Goal: Use online tool/utility: Utilize a website feature to perform a specific function

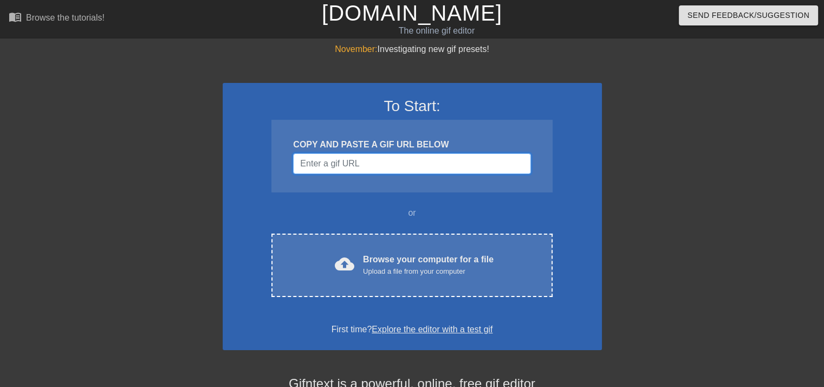
click at [364, 161] on input "Username" at bounding box center [411, 163] width 237 height 21
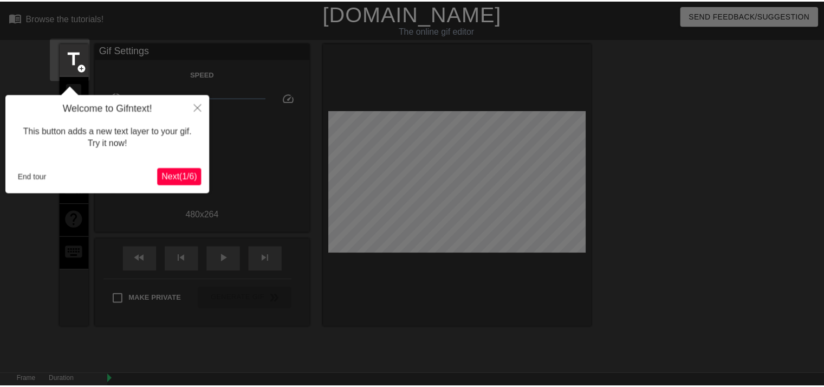
scroll to position [26, 0]
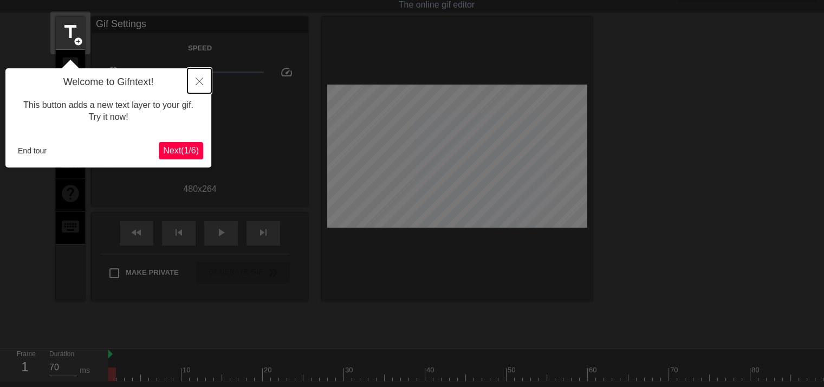
click at [202, 78] on icon "Close" at bounding box center [200, 81] width 8 height 8
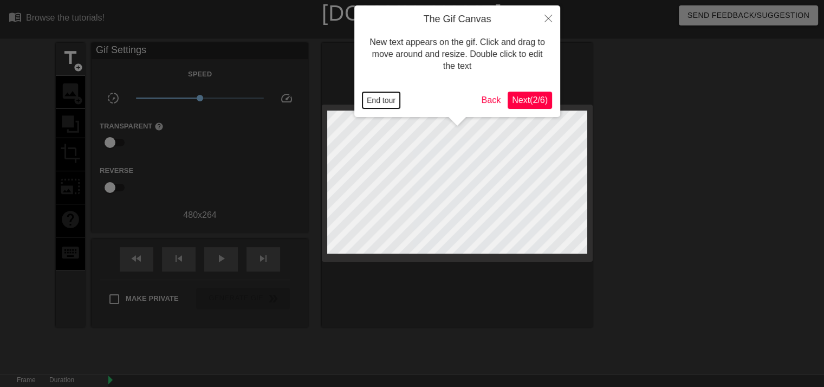
click at [372, 101] on button "End tour" at bounding box center [380, 100] width 37 height 16
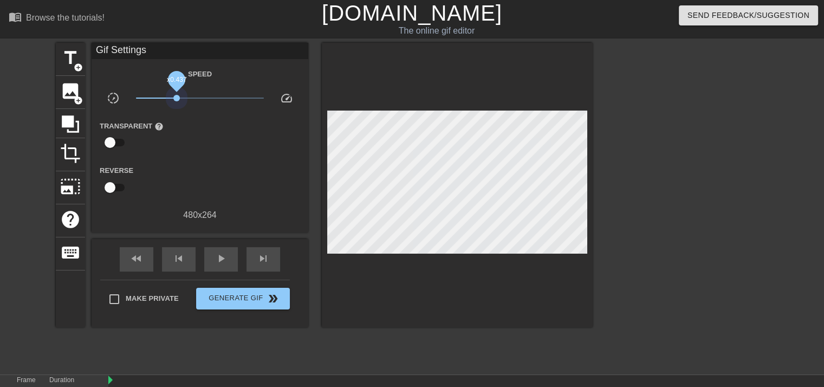
drag, startPoint x: 198, startPoint y: 98, endPoint x: 177, endPoint y: 107, distance: 22.8
click at [177, 98] on span "x0.437" at bounding box center [176, 98] width 7 height 7
click at [221, 261] on span "play_arrow" at bounding box center [221, 258] width 13 height 13
click at [187, 96] on span "x0.638" at bounding box center [200, 98] width 128 height 13
type input "60"
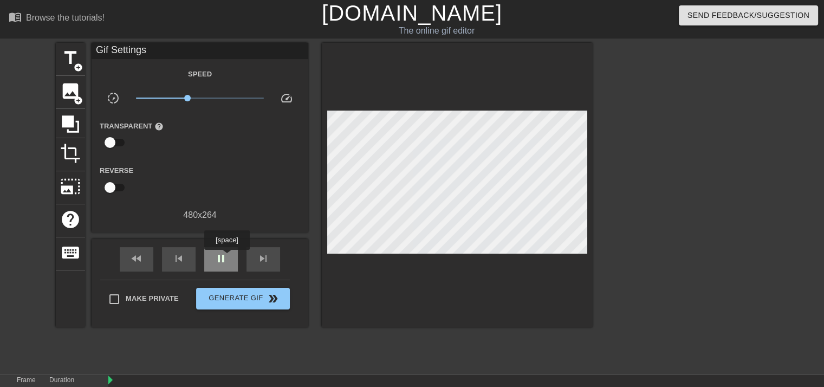
click at [226, 257] on span "pause" at bounding box center [221, 258] width 13 height 13
click at [66, 63] on span "title" at bounding box center [70, 58] width 21 height 21
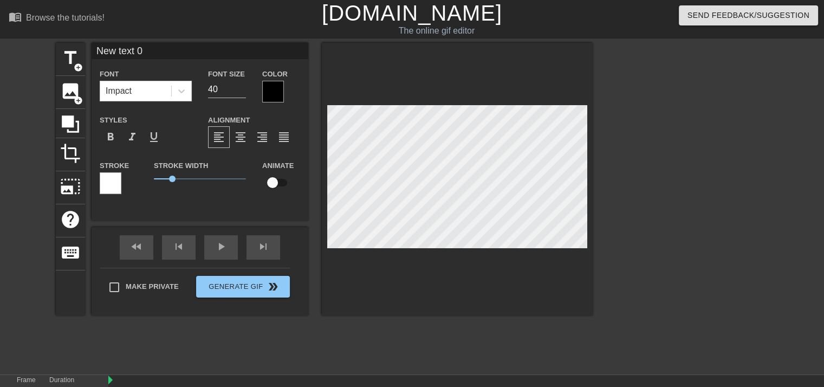
click at [146, 51] on input "New text 0" at bounding box center [200, 51] width 217 height 16
click at [145, 51] on input "New text 0" at bounding box center [200, 51] width 217 height 16
click at [145, 50] on input "New text 0" at bounding box center [200, 51] width 217 height 16
type input "Ja'marr Chase"
click at [243, 91] on input "33" at bounding box center [227, 89] width 38 height 17
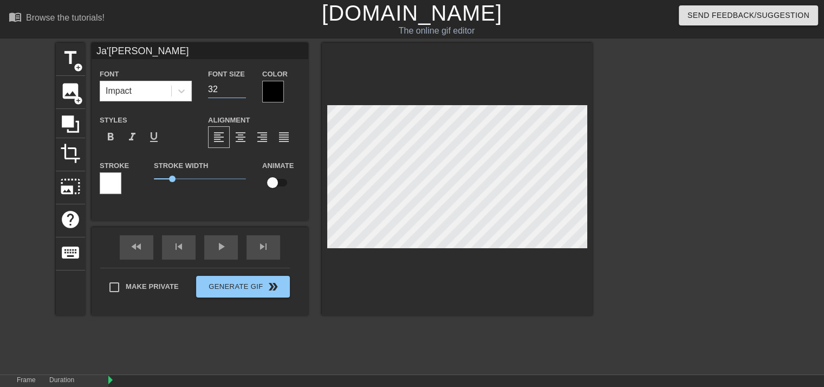
click at [243, 91] on input "32" at bounding box center [227, 89] width 38 height 17
click at [243, 91] on input "31" at bounding box center [227, 89] width 38 height 17
type input "30"
click at [243, 91] on input "30" at bounding box center [227, 89] width 38 height 17
click at [112, 183] on div at bounding box center [111, 183] width 22 height 22
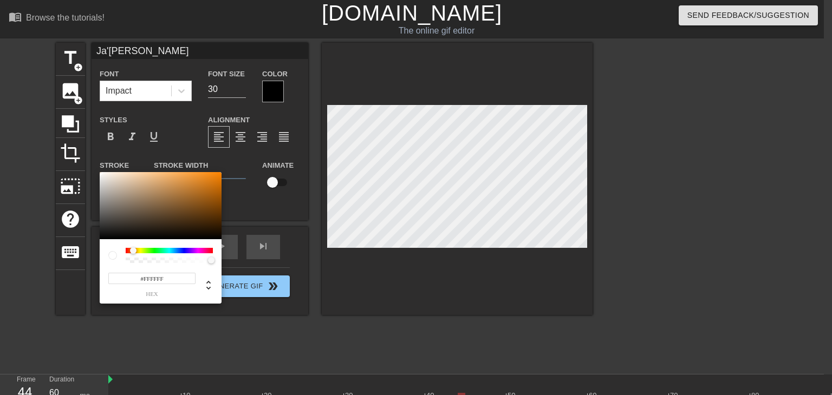
click at [133, 251] on div at bounding box center [169, 250] width 87 height 5
click at [132, 254] on div at bounding box center [131, 251] width 7 height 7
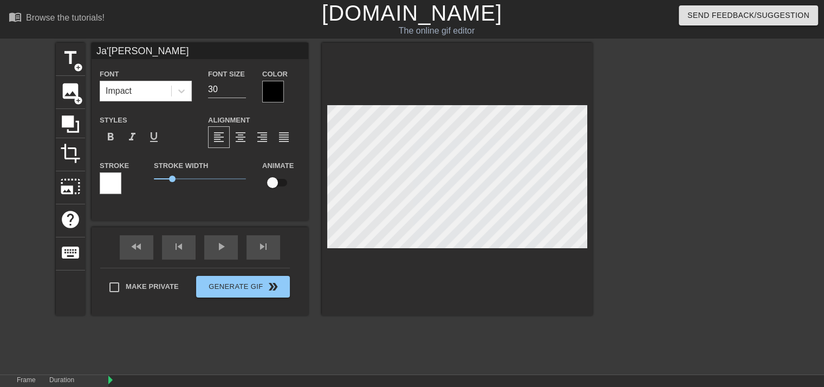
click at [111, 176] on div at bounding box center [111, 183] width 22 height 22
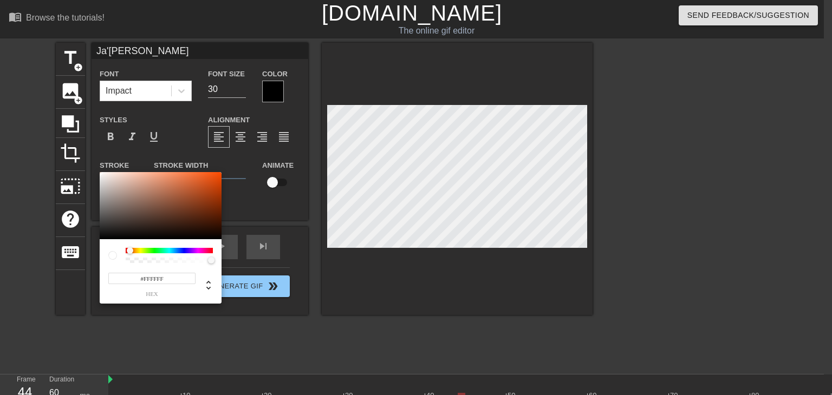
click at [130, 250] on div at bounding box center [130, 251] width 7 height 7
type input "#FF4C00"
drag, startPoint x: 207, startPoint y: 200, endPoint x: 228, endPoint y: 172, distance: 35.2
click at [228, 172] on div "#FF4C00 hex" at bounding box center [416, 197] width 832 height 395
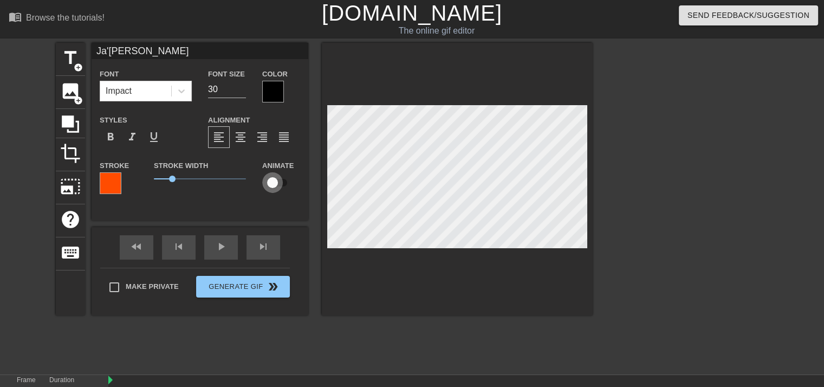
click at [275, 181] on input "checkbox" at bounding box center [273, 182] width 62 height 21
checkbox input "true"
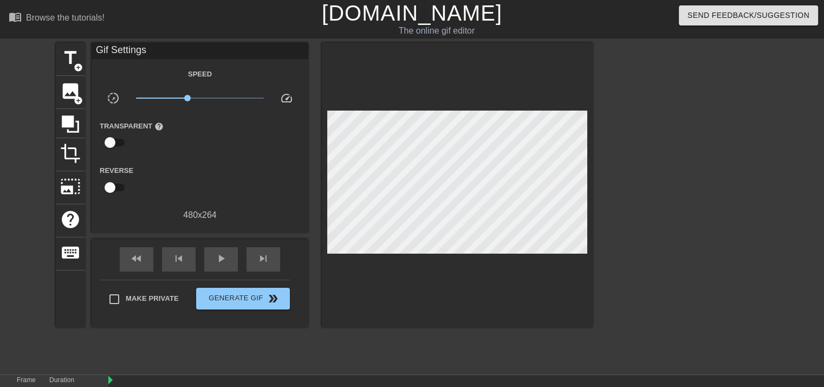
click at [183, 334] on div "title add_circle image add_circle crop photo_size_select_large help keyboard Gi…" at bounding box center [324, 205] width 537 height 325
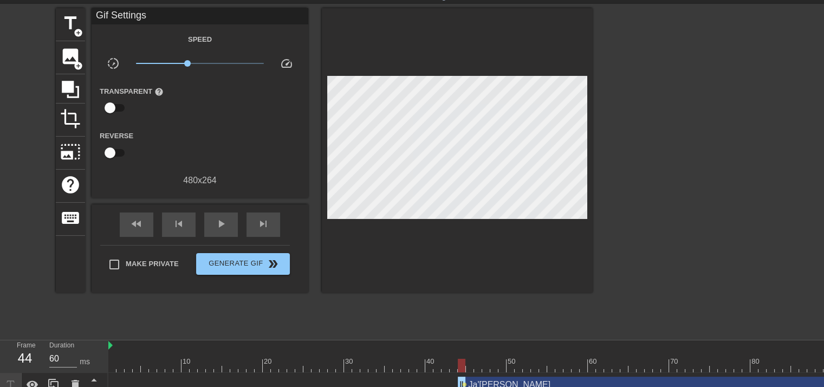
scroll to position [53, 0]
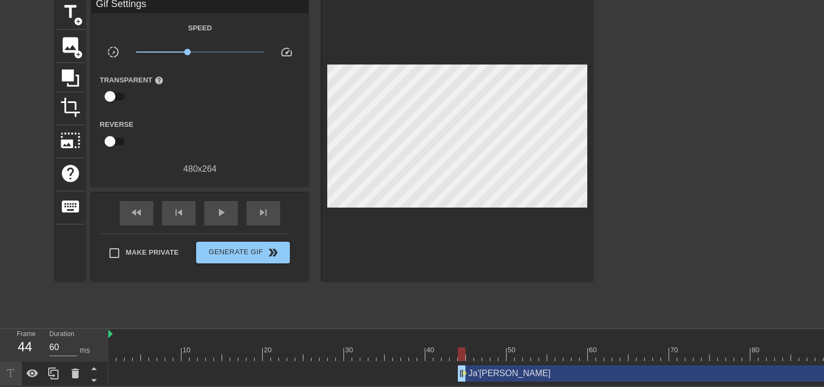
type input "70"
click at [112, 340] on div at bounding box center [112, 347] width 8 height 14
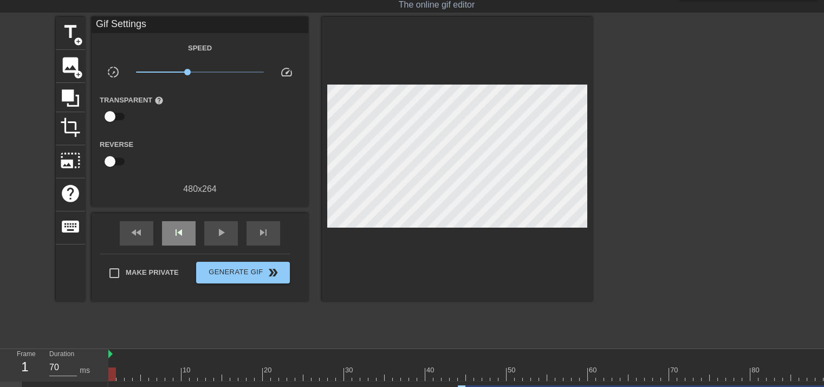
scroll to position [0, 0]
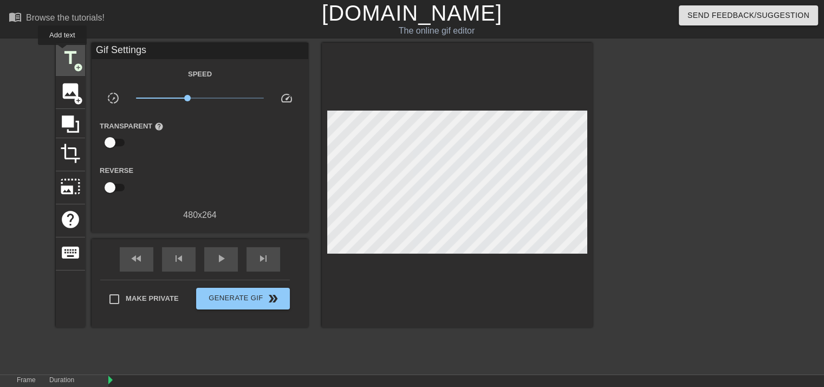
click at [62, 53] on span "title" at bounding box center [70, 58] width 21 height 21
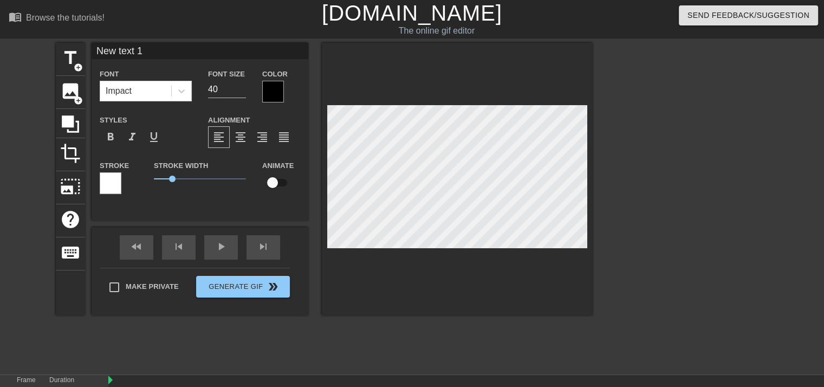
click at [116, 53] on input "New text 1" at bounding box center [200, 51] width 217 height 16
type input "Saquon"
click at [272, 94] on div at bounding box center [273, 92] width 22 height 22
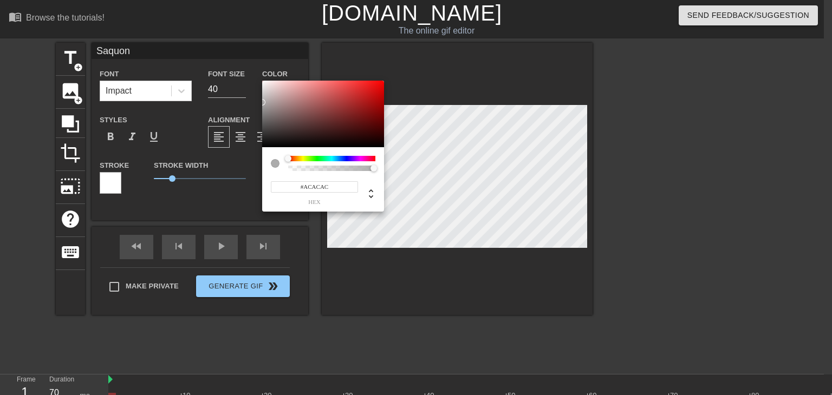
drag, startPoint x: 269, startPoint y: 106, endPoint x: 262, endPoint y: 101, distance: 8.7
click at [262, 102] on div "#ACACAC hex" at bounding box center [416, 197] width 832 height 395
type input "#AEAEAE"
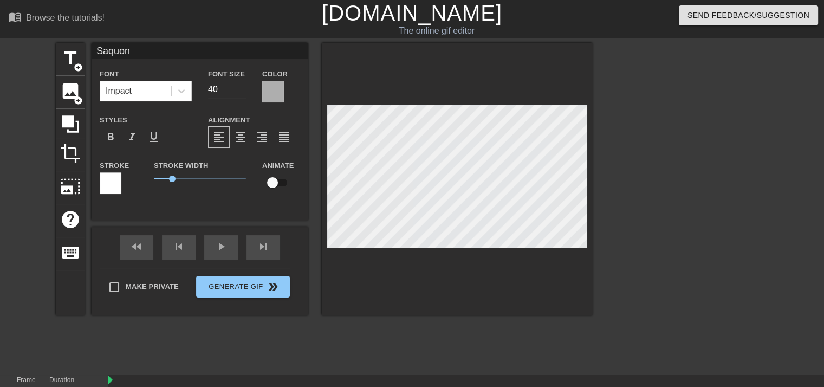
click at [101, 181] on div at bounding box center [111, 183] width 22 height 22
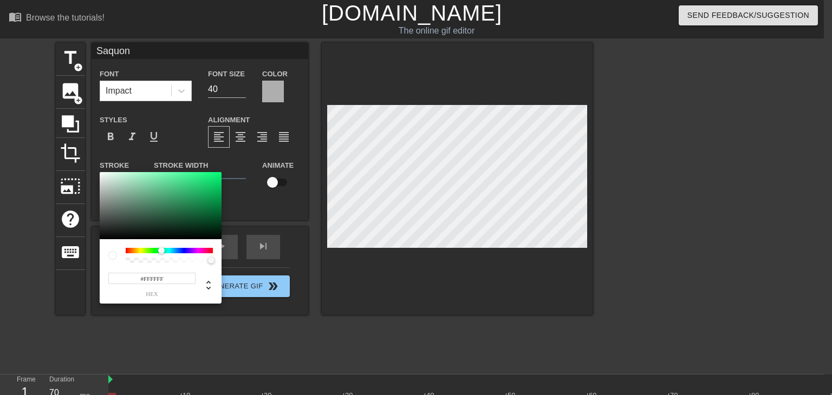
drag, startPoint x: 154, startPoint y: 252, endPoint x: 161, endPoint y: 248, distance: 8.5
click at [161, 248] on div at bounding box center [169, 250] width 87 height 5
type input "#00A54C"
drag, startPoint x: 210, startPoint y: 211, endPoint x: 229, endPoint y: 196, distance: 23.9
click at [229, 196] on div "#00A54C hex" at bounding box center [416, 197] width 832 height 395
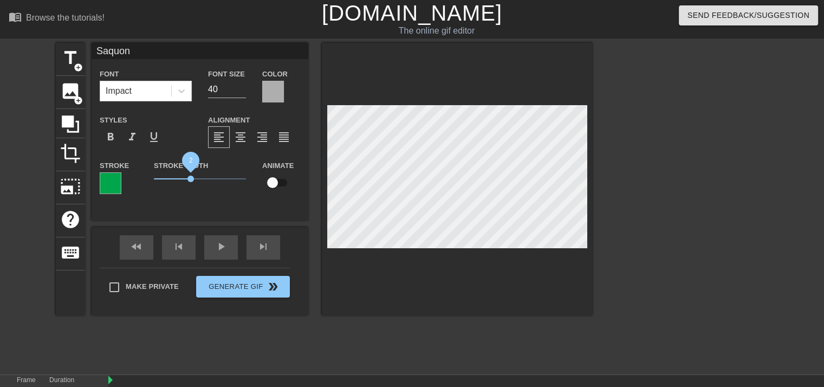
drag, startPoint x: 179, startPoint y: 178, endPoint x: 191, endPoint y: 178, distance: 11.4
click at [191, 178] on span "2" at bounding box center [200, 178] width 92 height 13
click at [278, 183] on input "checkbox" at bounding box center [273, 182] width 62 height 21
checkbox input "true"
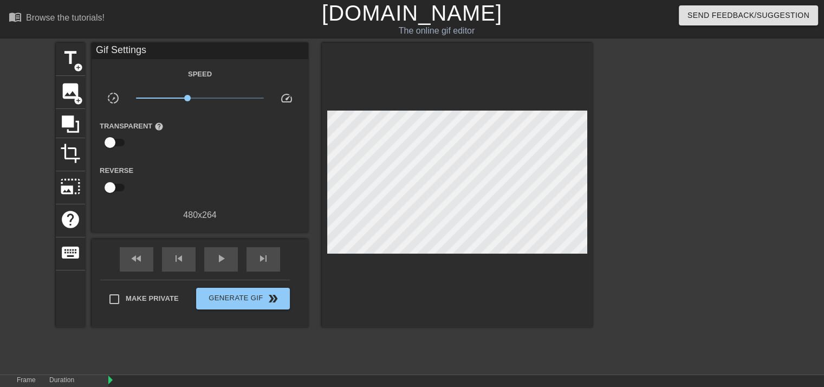
click at [322, 354] on div "title add_circle image add_circle crop photo_size_select_large help keyboard Gi…" at bounding box center [324, 205] width 537 height 325
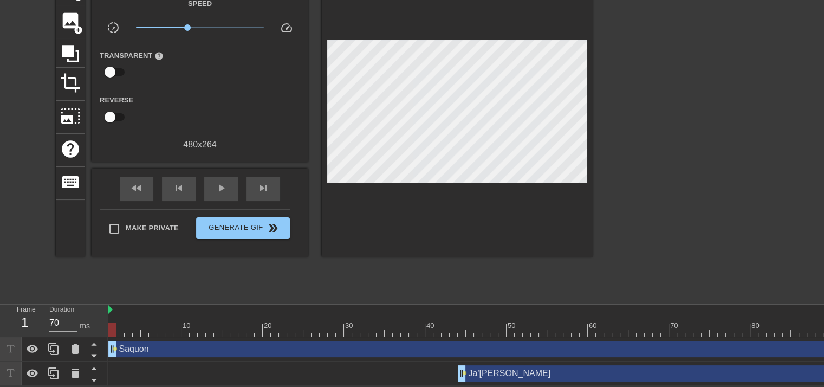
scroll to position [0, 10]
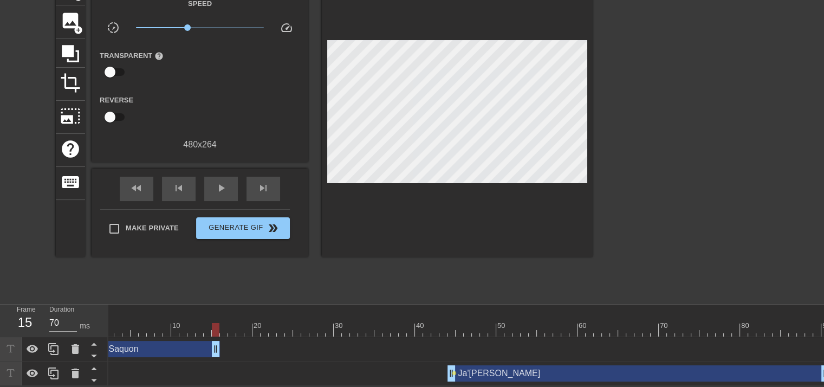
type input "60"
drag, startPoint x: 820, startPoint y: 346, endPoint x: 199, endPoint y: 304, distance: 622.3
click at [199, 304] on div "10 20 30 40 50 60 70 80 90 Saquon drag_handle drag_handle lens Ja'marr Chase dr…" at bounding box center [466, 344] width 716 height 81
click at [145, 342] on div "Saquon drag_handle drag_handle" at bounding box center [165, 349] width 114 height 16
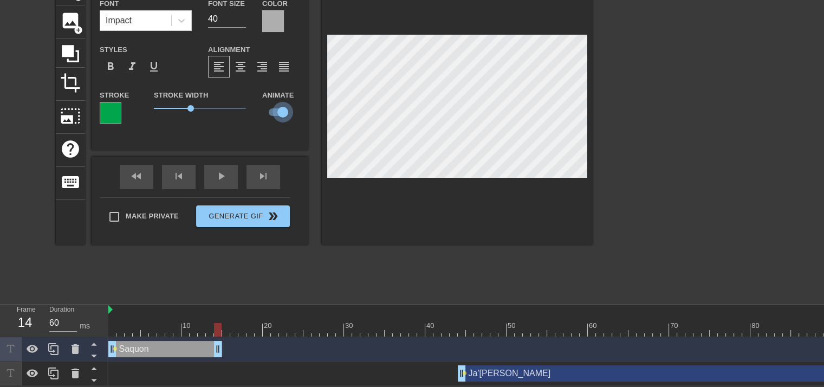
click at [279, 102] on input "checkbox" at bounding box center [283, 112] width 62 height 21
checkbox input "false"
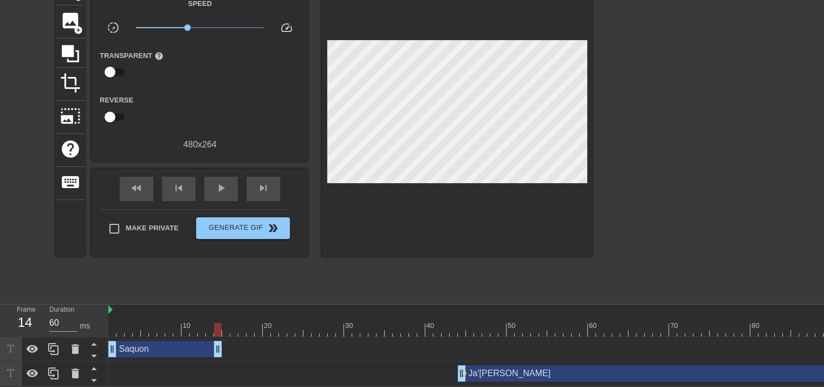
click at [366, 284] on div "title add_circle image add_circle crop photo_size_select_large help keyboard Gi…" at bounding box center [324, 134] width 537 height 325
click at [228, 323] on div at bounding box center [473, 330] width 731 height 14
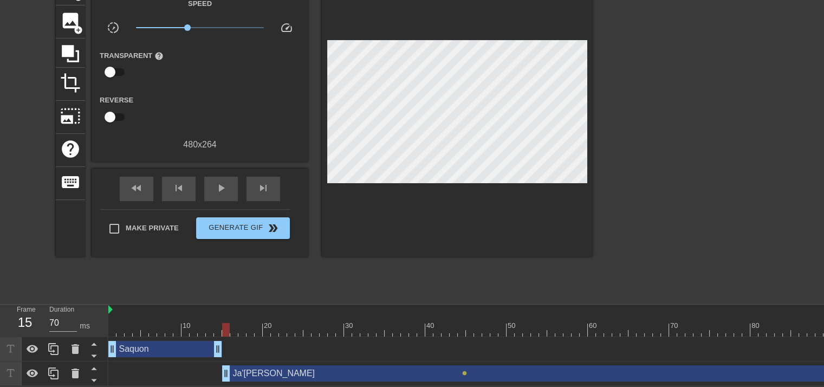
drag, startPoint x: 461, startPoint y: 371, endPoint x: 227, endPoint y: 358, distance: 234.4
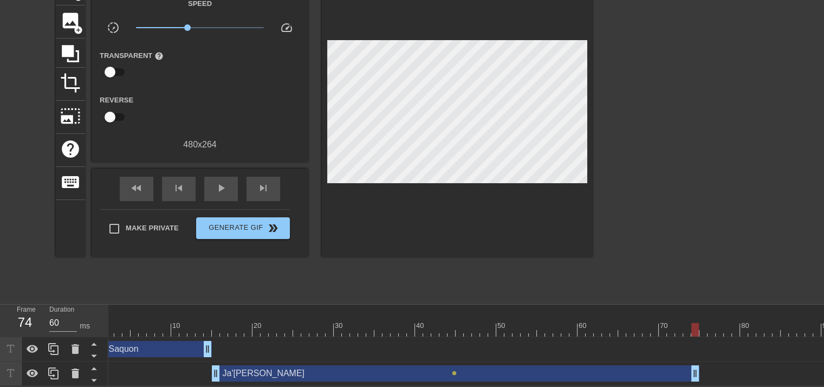
type input "70"
drag, startPoint x: 821, startPoint y: 367, endPoint x: 674, endPoint y: 355, distance: 146.7
click at [676, 361] on div "Ja'marr Chase drag_handle drag_handle lens" at bounding box center [463, 373] width 731 height 24
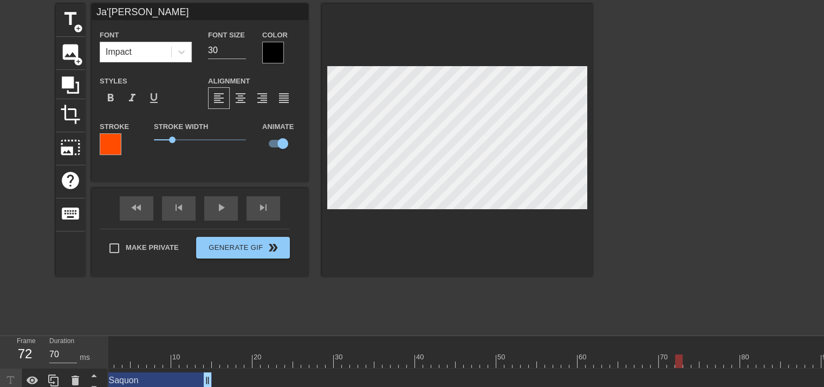
scroll to position [0, 0]
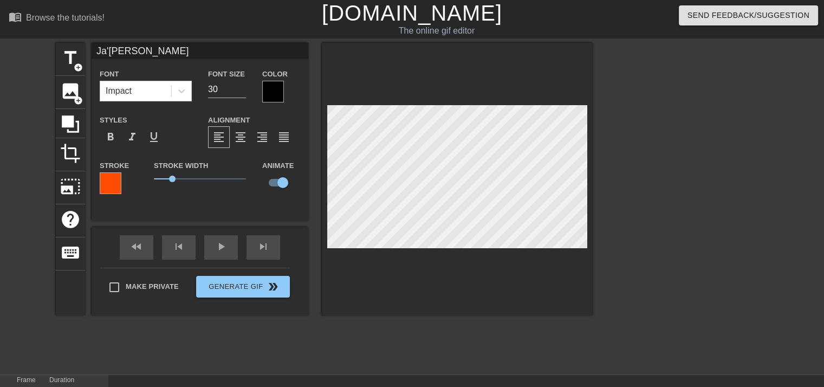
click at [145, 55] on input "Ja'marr Chase" at bounding box center [200, 51] width 217 height 16
type input "Ja'marr"
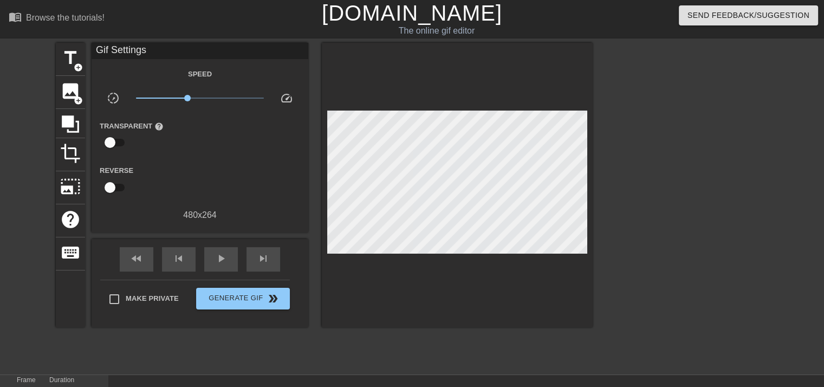
click at [418, 332] on div "title add_circle image add_circle crop photo_size_select_large help keyboard Gi…" at bounding box center [324, 205] width 537 height 325
click at [308, 336] on div "title add_circle image add_circle crop photo_size_select_large help keyboard Gi…" at bounding box center [324, 205] width 537 height 325
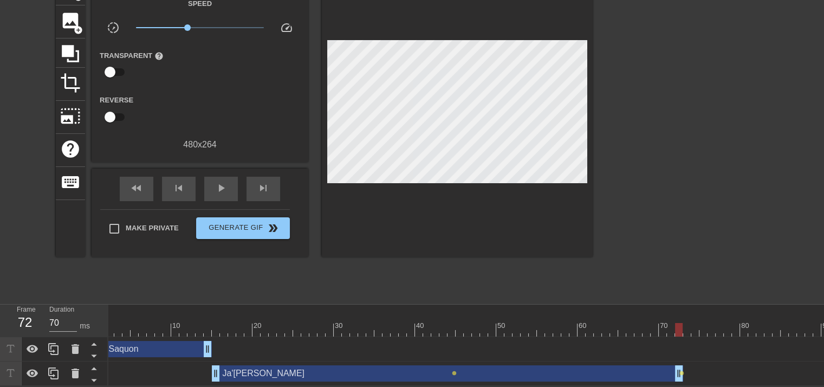
click at [257, 371] on div "Ja'marr drag_handle drag_handle" at bounding box center [447, 373] width 471 height 16
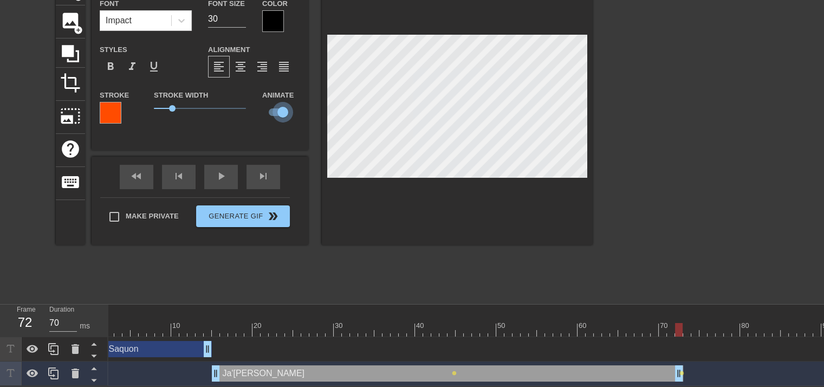
click at [274, 105] on input "checkbox" at bounding box center [283, 112] width 62 height 21
checkbox input "false"
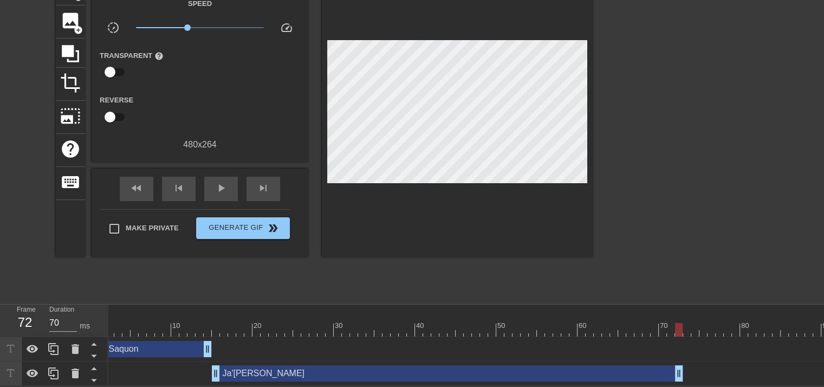
click at [109, 242] on div "title add_circle image add_circle crop photo_size_select_large help keyboard Gi…" at bounding box center [324, 134] width 537 height 325
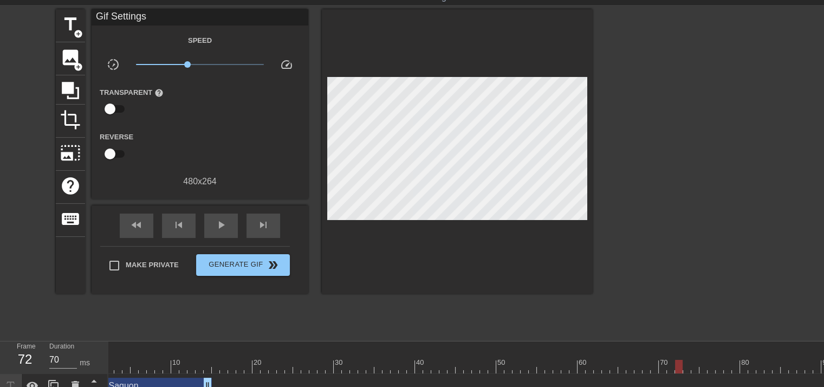
scroll to position [0, 0]
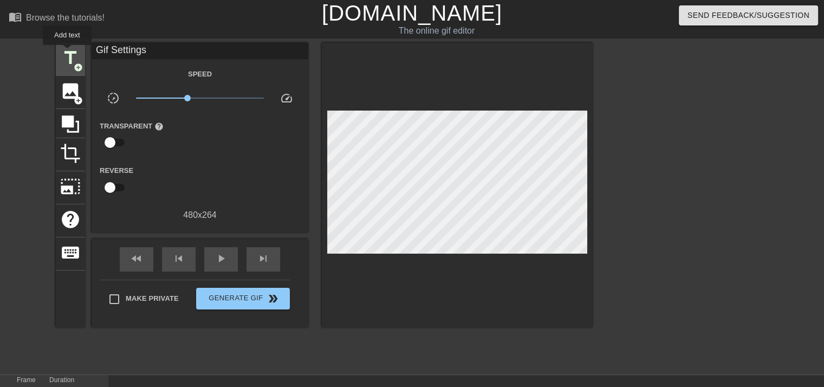
click at [67, 53] on span "title" at bounding box center [70, 58] width 21 height 21
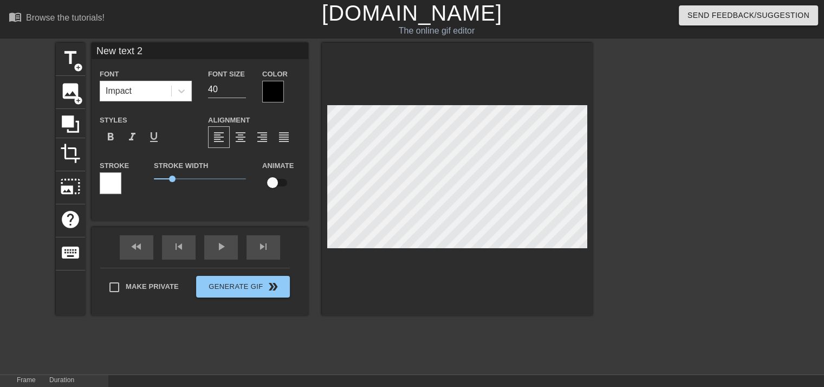
click at [129, 48] on input "New text 2" at bounding box center [200, 51] width 217 height 16
type input "Amon-Ra"
click at [269, 94] on div at bounding box center [273, 92] width 22 height 22
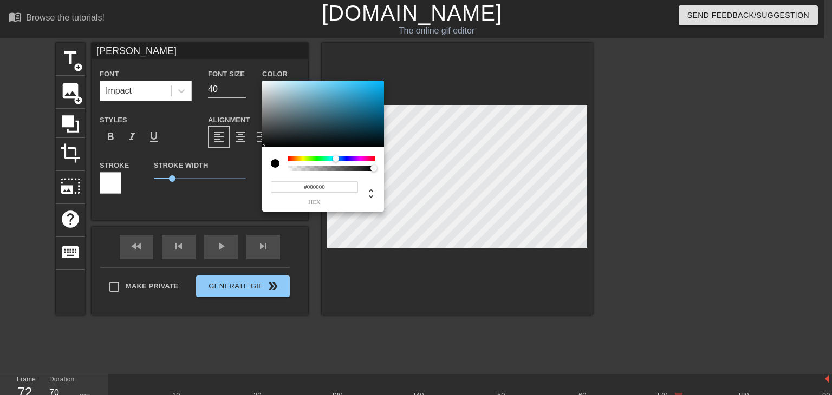
drag, startPoint x: 329, startPoint y: 160, endPoint x: 336, endPoint y: 157, distance: 7.8
click at [336, 157] on div at bounding box center [331, 158] width 87 height 5
type input "#1285B4"
drag, startPoint x: 341, startPoint y: 89, endPoint x: 372, endPoint y: 100, distance: 33.2
click at [372, 100] on div at bounding box center [323, 114] width 122 height 67
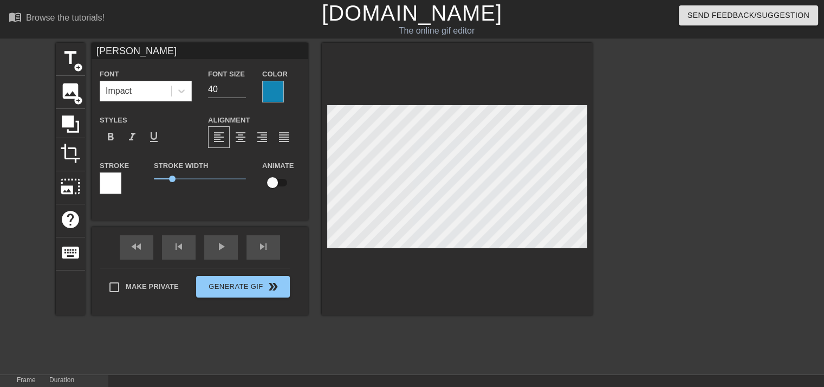
click at [107, 178] on div at bounding box center [111, 183] width 22 height 22
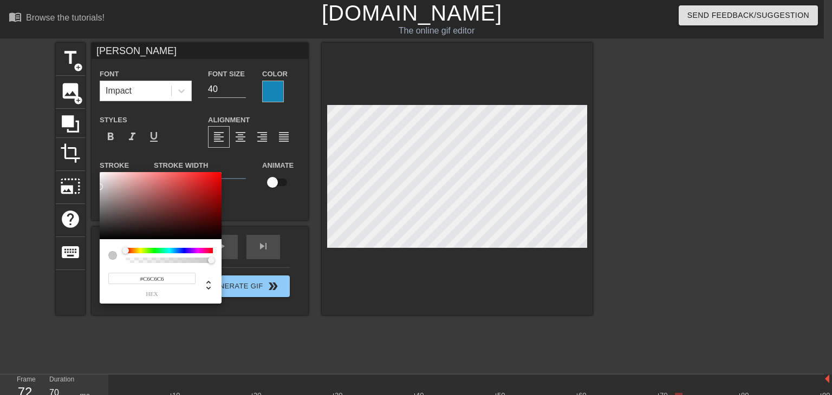
type input "#C3C3C3"
drag, startPoint x: 107, startPoint y: 190, endPoint x: 97, endPoint y: 188, distance: 10.4
click at [97, 188] on div "#C3C3C3 hex" at bounding box center [416, 197] width 832 height 395
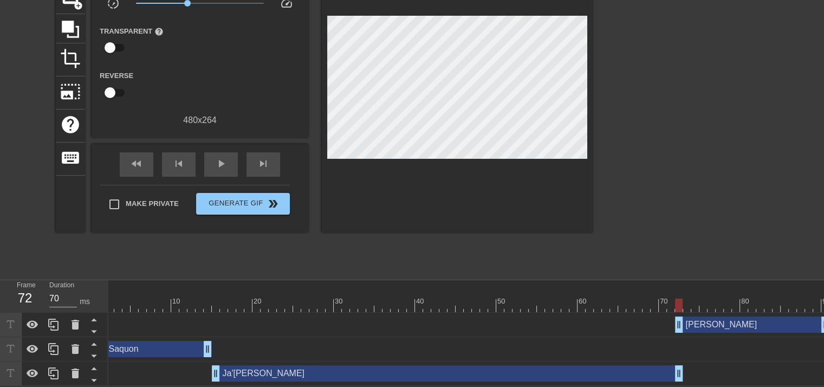
scroll to position [102, 0]
drag, startPoint x: 676, startPoint y: 322, endPoint x: 684, endPoint y: 320, distance: 8.3
click at [329, 248] on div "title add_circle image add_circle crop photo_size_select_large help keyboard Gi…" at bounding box center [324, 110] width 537 height 325
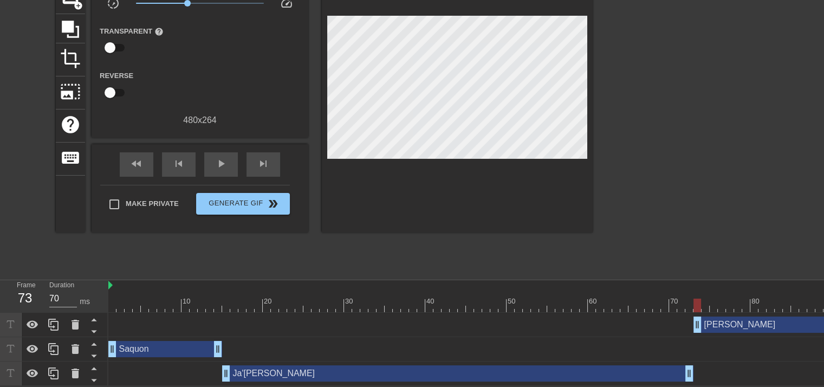
click at [111, 301] on div at bounding box center [473, 306] width 731 height 14
click at [211, 159] on div "play_arrow" at bounding box center [221, 164] width 34 height 24
type input "70"
click at [221, 161] on span "pause" at bounding box center [221, 163] width 13 height 13
click at [251, 245] on div "title add_circle image add_circle crop photo_size_select_large help keyboard Gi…" at bounding box center [324, 110] width 537 height 325
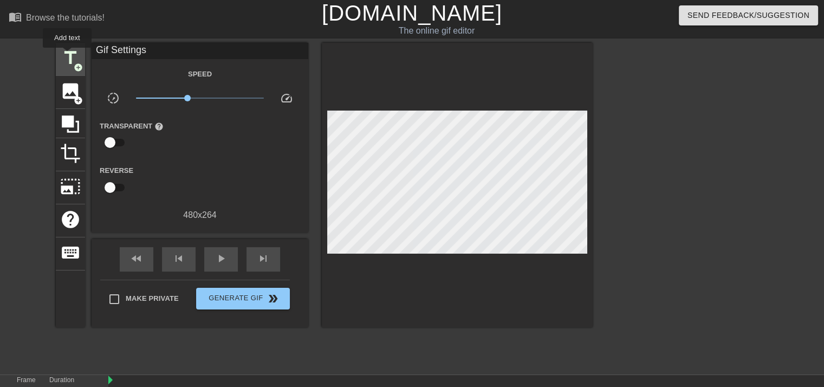
click at [67, 55] on span "title" at bounding box center [70, 58] width 21 height 21
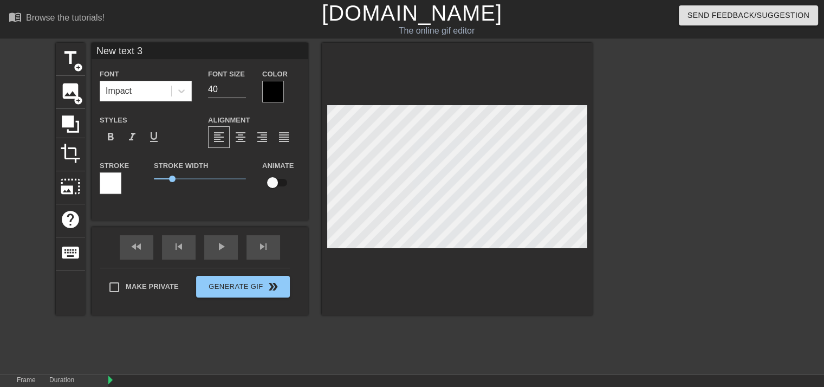
click at [139, 55] on input "New text 3" at bounding box center [200, 51] width 217 height 16
type input "ME"
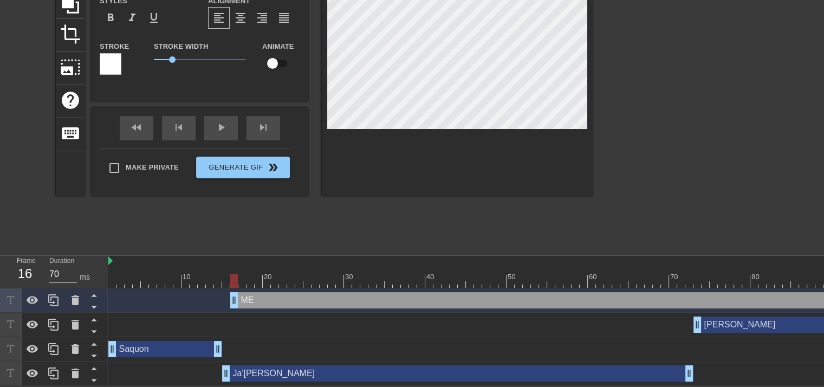
drag, startPoint x: 528, startPoint y: 295, endPoint x: 337, endPoint y: 263, distance: 193.5
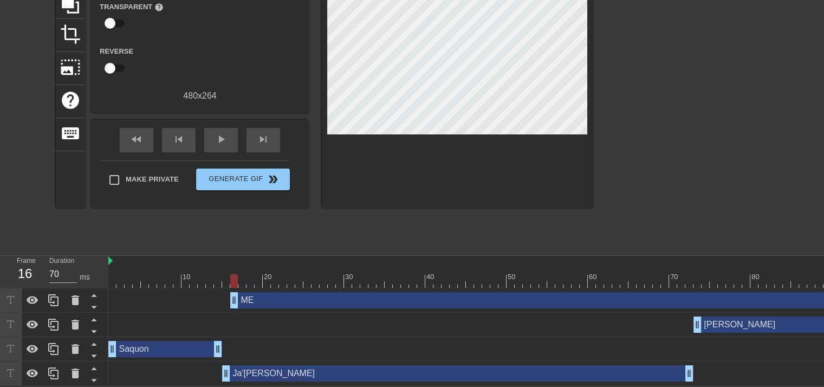
scroll to position [0, 10]
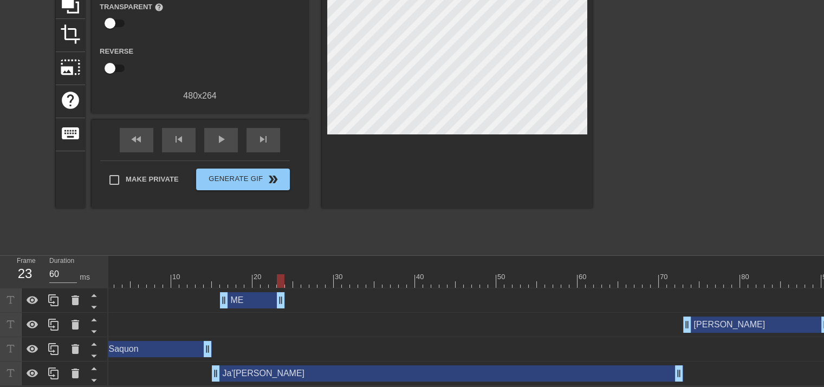
type input "70"
drag, startPoint x: 821, startPoint y: 297, endPoint x: 268, endPoint y: 280, distance: 553.4
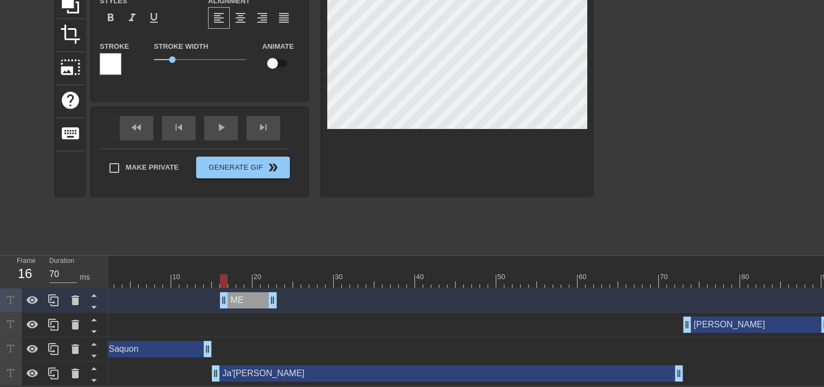
click at [223, 276] on div at bounding box center [463, 281] width 731 height 14
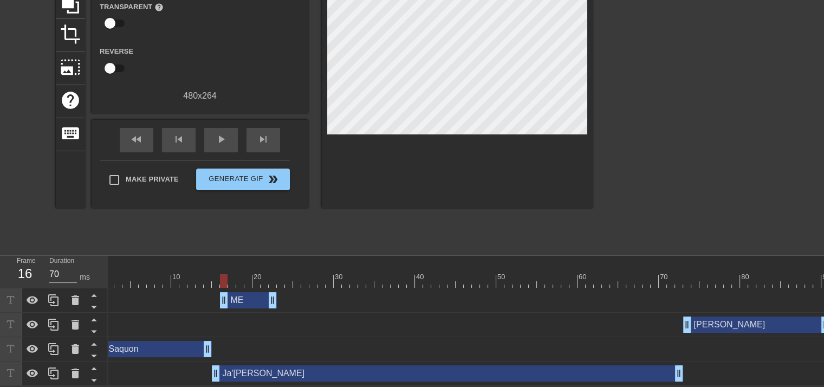
click at [355, 228] on div "title add_circle image add_circle crop photo_size_select_large help keyboard Gi…" at bounding box center [324, 86] width 537 height 325
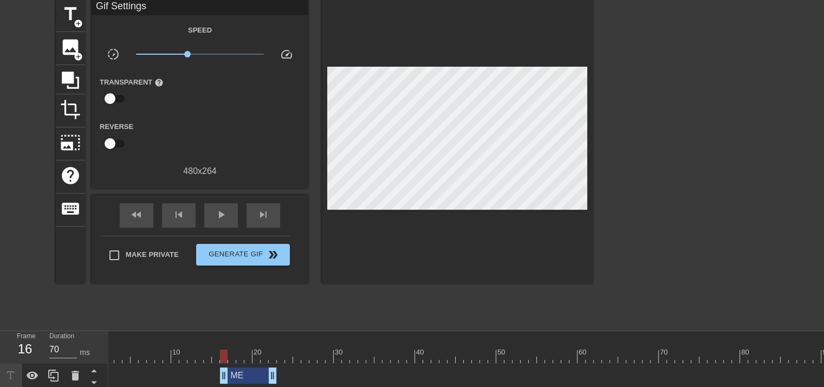
scroll to position [0, 0]
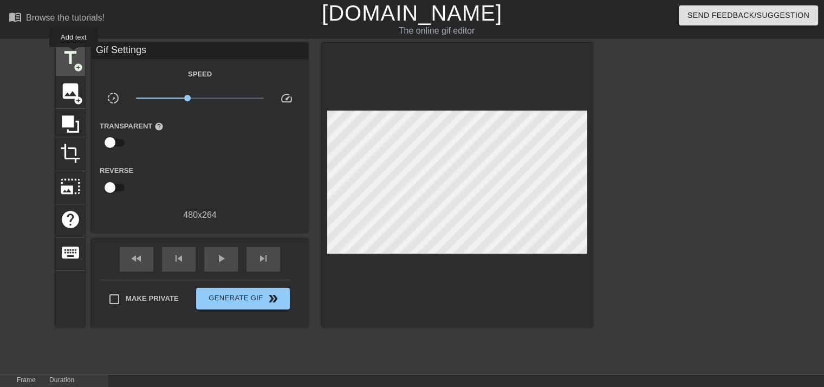
click at [74, 54] on span "title" at bounding box center [70, 58] width 21 height 21
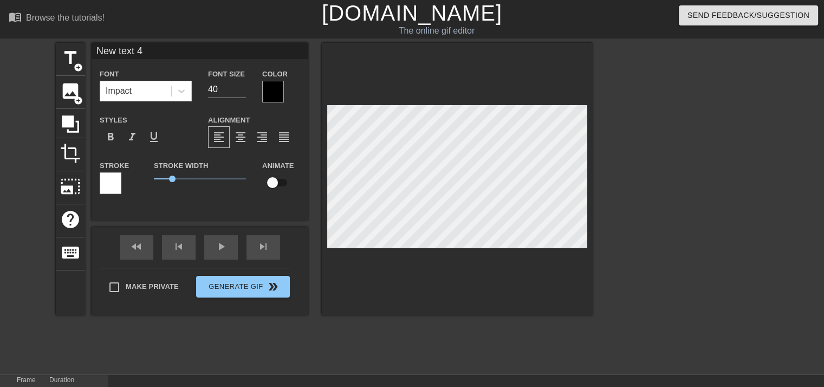
click at [132, 53] on input "New text 4" at bounding box center [200, 51] width 217 height 16
click at [132, 52] on input "New text 4" at bounding box center [200, 51] width 217 height 16
drag, startPoint x: 301, startPoint y: 53, endPoint x: 199, endPoint y: 46, distance: 101.5
click at [199, 46] on input ""I brought you all here to score me big points" at bounding box center [200, 51] width 217 height 16
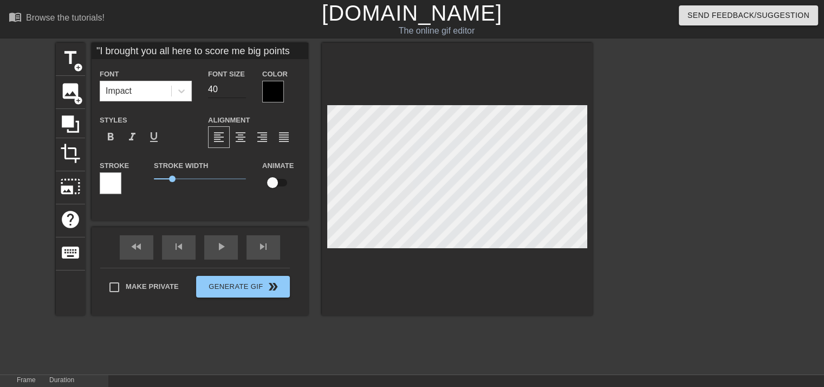
type input ""I brought you all here to score me big points"
click at [241, 91] on input "29" at bounding box center [227, 89] width 38 height 17
click at [241, 91] on input "23" at bounding box center [227, 89] width 38 height 17
type input "24"
click at [242, 86] on input "24" at bounding box center [227, 89] width 38 height 17
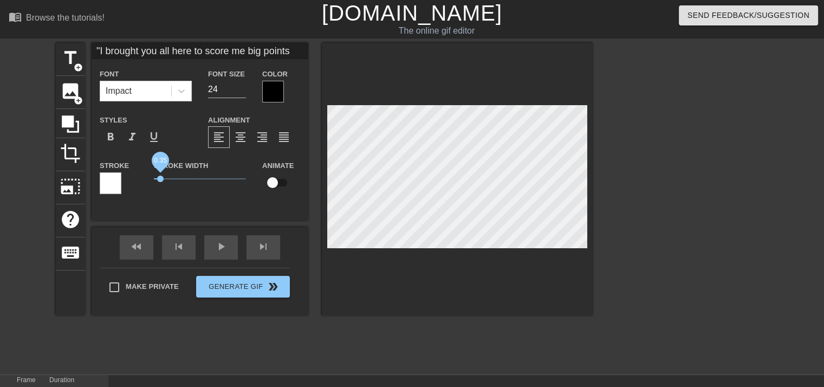
drag, startPoint x: 168, startPoint y: 177, endPoint x: 160, endPoint y: 185, distance: 11.9
click at [160, 185] on div "Stroke Width 0.35" at bounding box center [200, 181] width 108 height 45
click at [162, 177] on span "0.45" at bounding box center [162, 179] width 7 height 7
click at [161, 178] on span "0.4" at bounding box center [161, 179] width 7 height 7
click at [294, 53] on input ""I brought you all here to score me big points" at bounding box center [200, 51] width 217 height 16
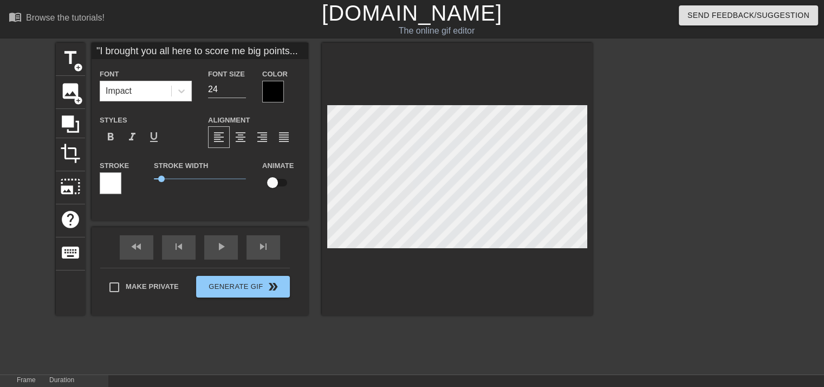
type input ""I brought you all here to score me big points...""
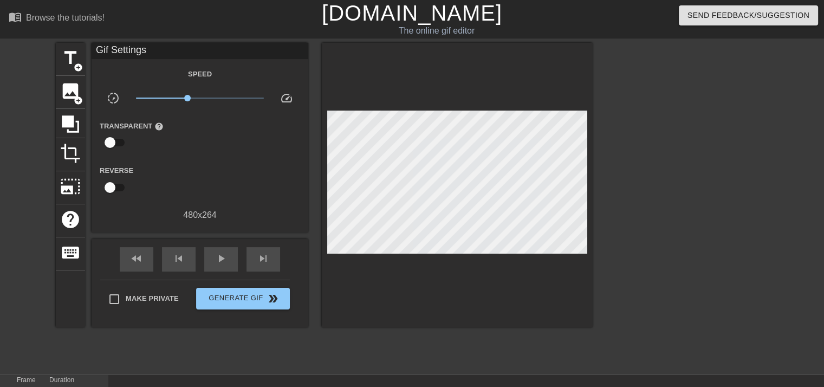
click at [355, 340] on div "title add_circle image add_circle crop photo_size_select_large help keyboard Gi…" at bounding box center [324, 205] width 537 height 325
click at [63, 50] on span "title" at bounding box center [70, 58] width 21 height 21
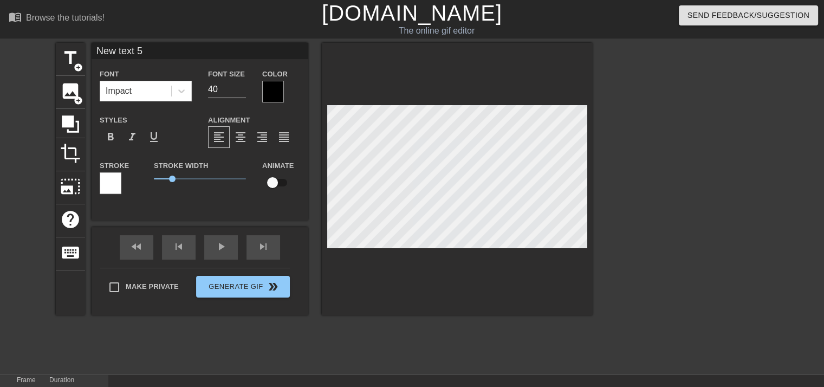
click at [118, 51] on input "New text 5" at bounding box center [200, 51] width 217 height 16
type input "."
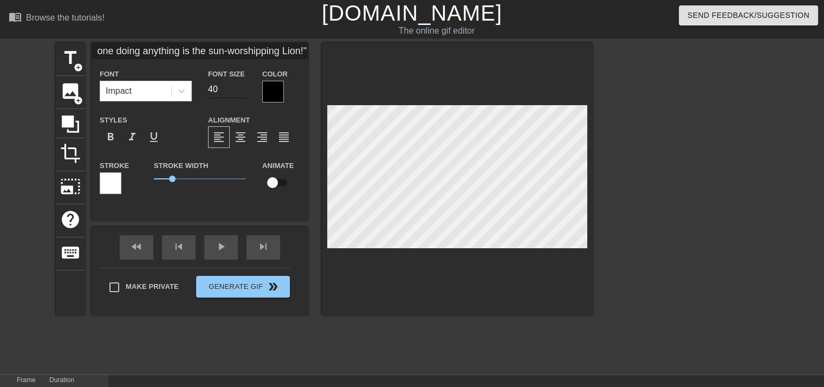
type input ""...and the only one doing anything is the sun-worshipping Lion!""
click at [243, 90] on input "27" at bounding box center [227, 89] width 38 height 17
drag, startPoint x: 173, startPoint y: 178, endPoint x: 167, endPoint y: 167, distance: 12.1
click at [160, 184] on span "0.4" at bounding box center [200, 178] width 92 height 13
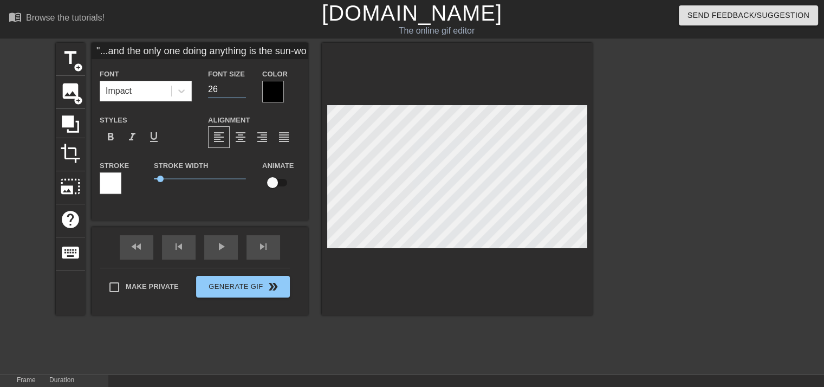
click at [242, 92] on input "26" at bounding box center [227, 89] width 38 height 17
click at [242, 92] on input "25" at bounding box center [227, 89] width 38 height 17
type input "24"
click at [242, 92] on input "24" at bounding box center [227, 89] width 38 height 17
type input ""...and the only one doing anything is the sun-worshipping Lion!""
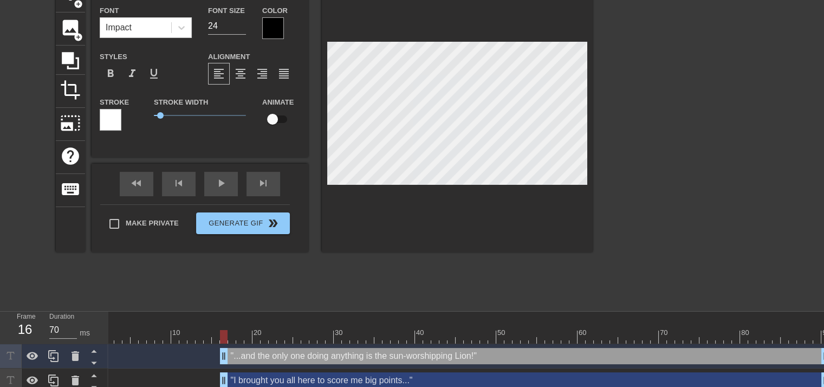
scroll to position [174, 0]
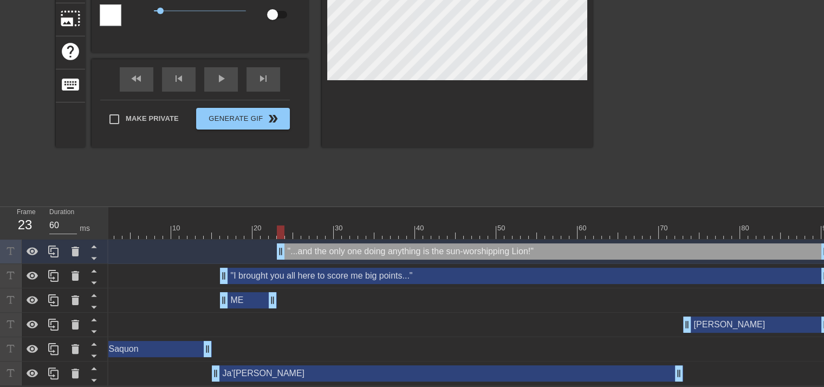
drag, startPoint x: 224, startPoint y: 243, endPoint x: 284, endPoint y: 245, distance: 60.7
drag, startPoint x: 225, startPoint y: 268, endPoint x: 282, endPoint y: 268, distance: 56.9
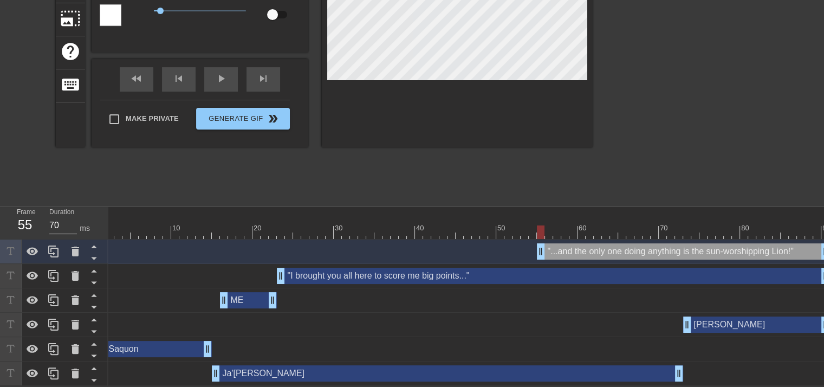
drag, startPoint x: 282, startPoint y: 248, endPoint x: 542, endPoint y: 254, distance: 259.6
click at [542, 254] on div ""...and the only one doing anything is the sun-worshipping Lion!" drag_handle d…" at bounding box center [463, 251] width 731 height 24
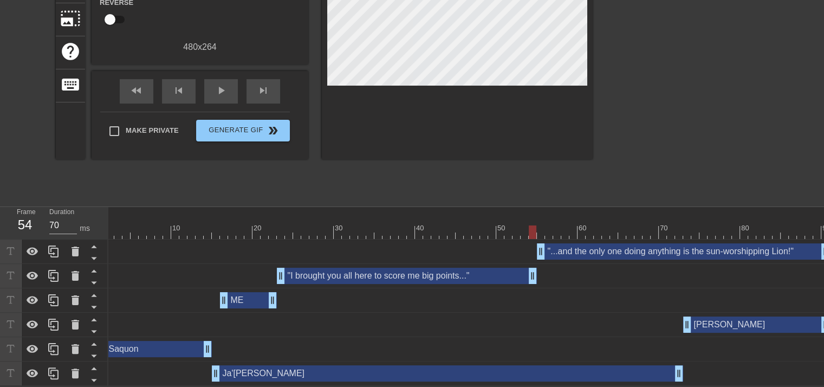
drag, startPoint x: 821, startPoint y: 267, endPoint x: 530, endPoint y: 264, distance: 291.5
drag, startPoint x: 821, startPoint y: 245, endPoint x: 637, endPoint y: 242, distance: 184.8
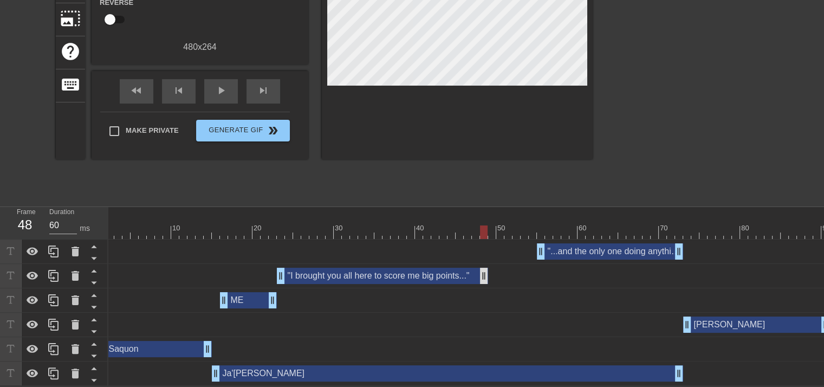
drag, startPoint x: 535, startPoint y: 267, endPoint x: 476, endPoint y: 265, distance: 59.1
type input "70"
drag, startPoint x: 542, startPoint y: 244, endPoint x: 485, endPoint y: 240, distance: 57.1
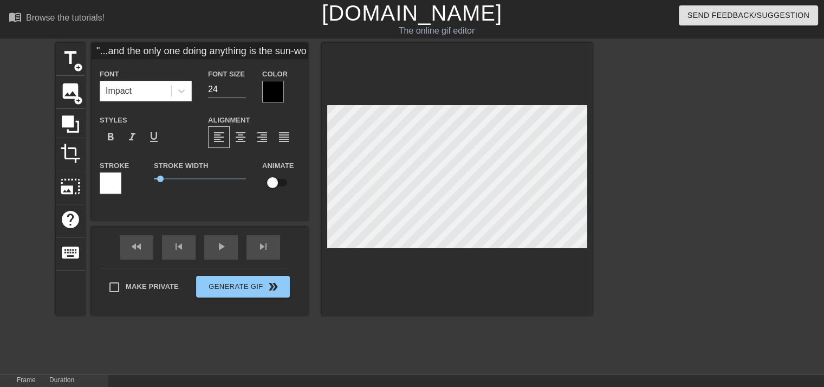
scroll to position [0, 68]
drag, startPoint x: 250, startPoint y: 51, endPoint x: 337, endPoint y: 52, distance: 87.2
click at [337, 52] on div "title add_circle image add_circle crop photo_size_select_large help keyboard ".…" at bounding box center [324, 179] width 537 height 273
type input ""...and the only one doing anything"
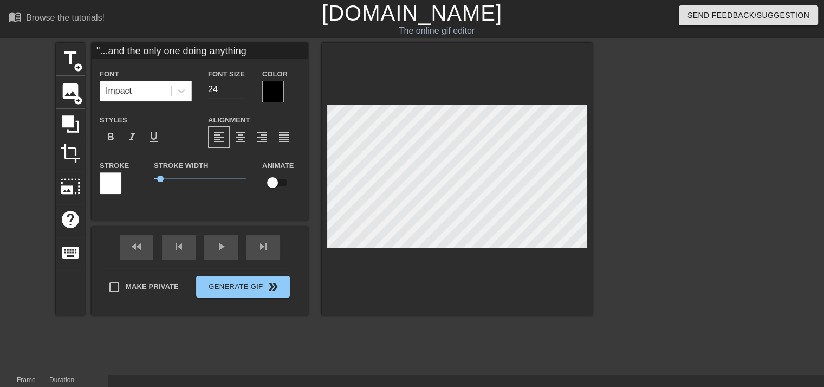
click at [130, 335] on div "title add_circle image add_circle crop photo_size_select_large help keyboard ".…" at bounding box center [324, 205] width 537 height 325
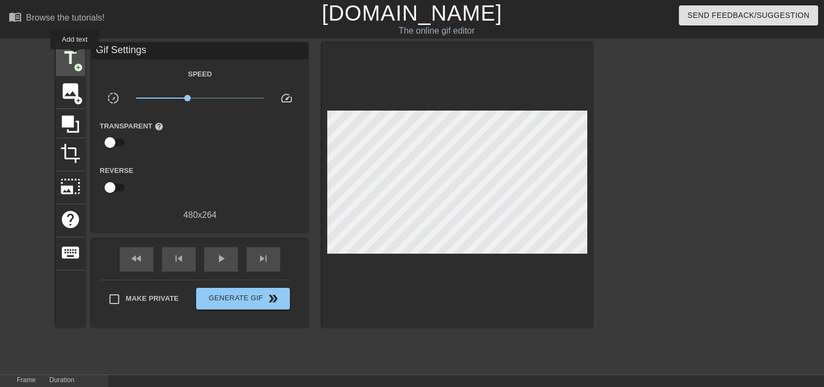
click at [75, 57] on span "title" at bounding box center [70, 58] width 21 height 21
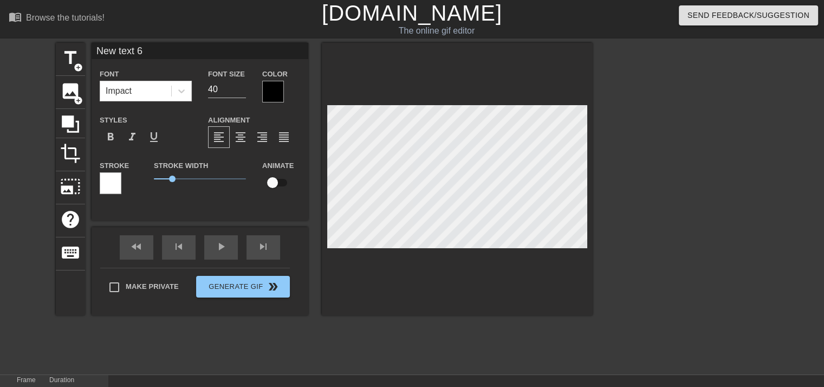
click at [131, 50] on input "New text 6" at bounding box center [200, 51] width 217 height 16
paste input "is the sun-worshipping Lion!""
type input "is the sun-worshipping Lion!""
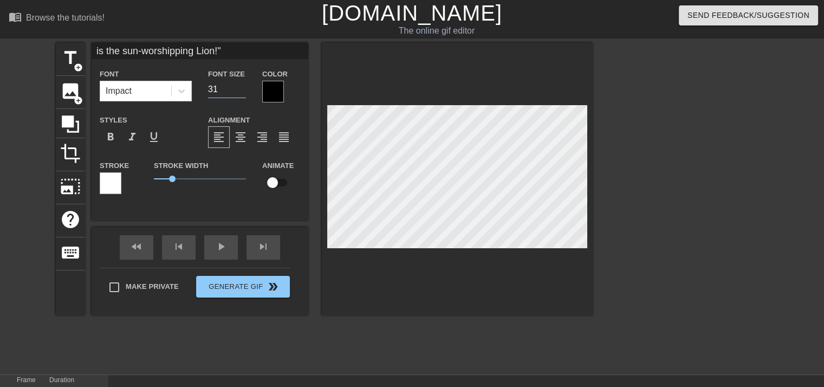
click at [242, 93] on input "31" at bounding box center [227, 89] width 38 height 17
type input "24"
click at [242, 93] on input "24" at bounding box center [227, 89] width 38 height 17
drag, startPoint x: 171, startPoint y: 177, endPoint x: 161, endPoint y: 182, distance: 10.4
click at [161, 182] on span "0.4" at bounding box center [200, 178] width 92 height 13
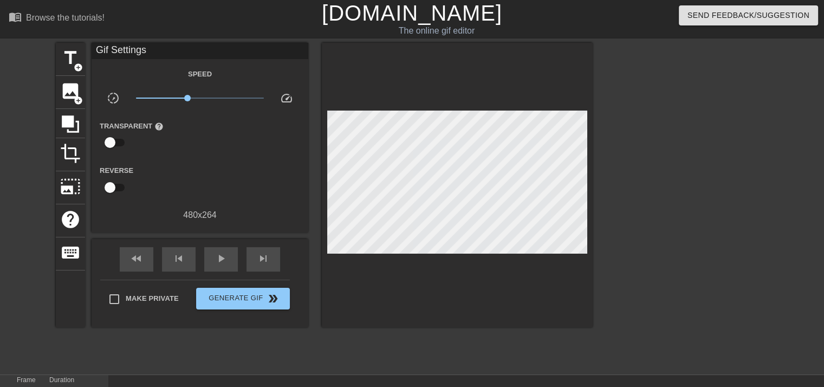
click at [665, 315] on div at bounding box center [687, 205] width 163 height 325
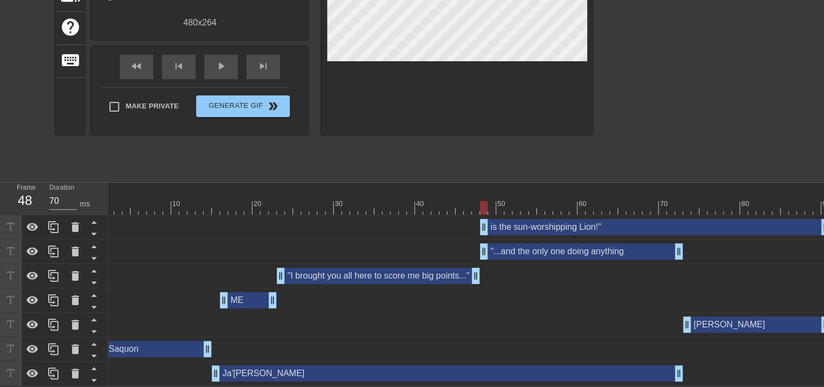
scroll to position [199, 0]
drag, startPoint x: 820, startPoint y: 215, endPoint x: 672, endPoint y: 218, distance: 148.5
click at [646, 146] on div at bounding box center [687, 12] width 163 height 325
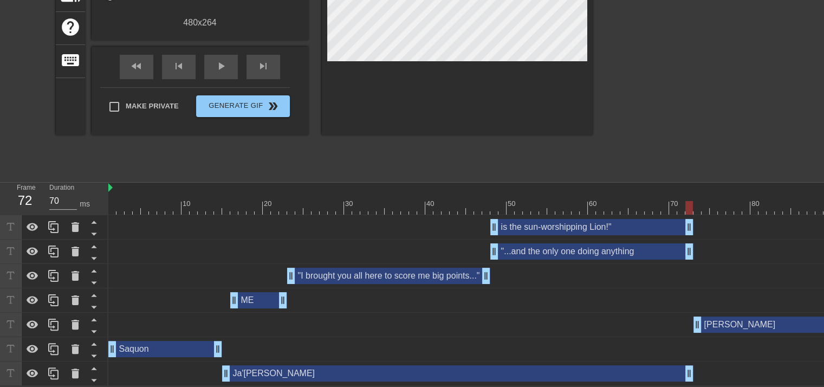
click at [325, 271] on div ""I brought you all here to score me big points..." drag_handle drag_handle" at bounding box center [388, 276] width 203 height 16
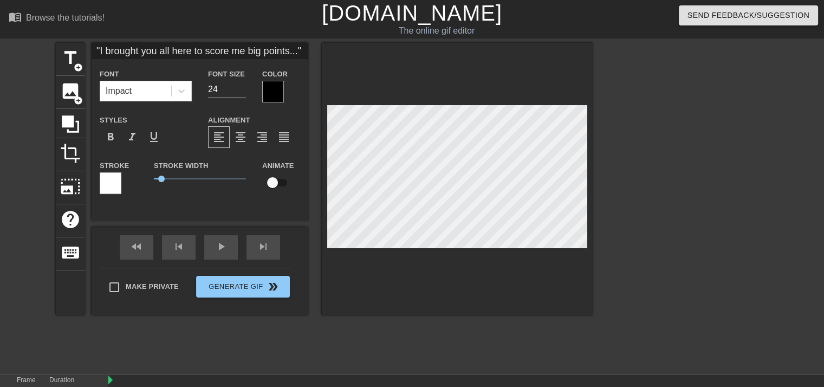
scroll to position [54, 0]
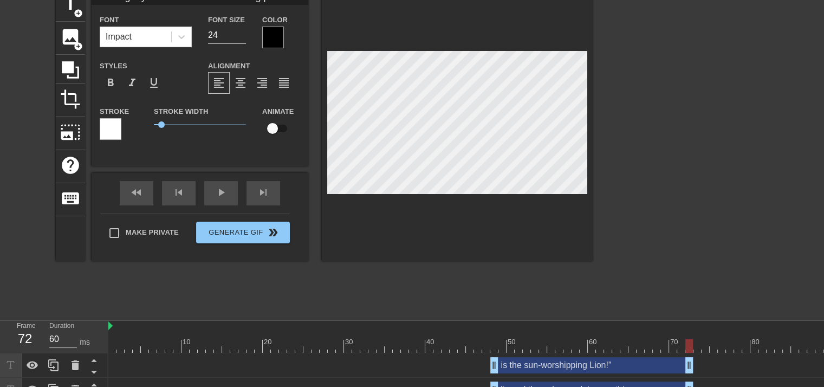
click at [313, 347] on div at bounding box center [473, 346] width 731 height 14
click at [244, 291] on div "title add_circle image add_circle crop photo_size_select_large help keyboard "I…" at bounding box center [324, 151] width 537 height 325
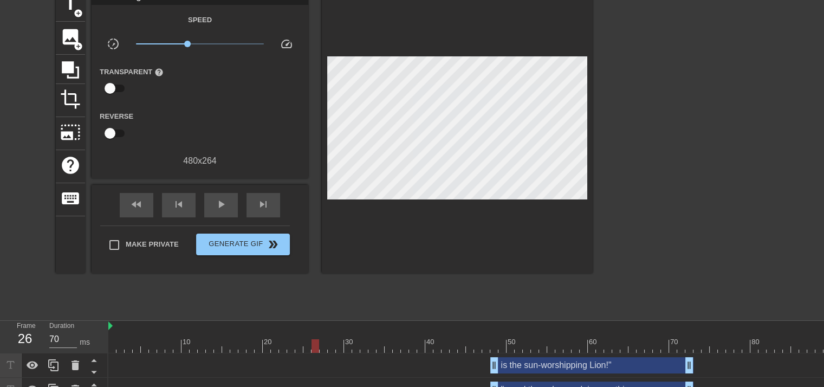
click at [113, 345] on div at bounding box center [473, 346] width 731 height 14
click at [210, 206] on div "play_arrow" at bounding box center [221, 205] width 34 height 24
click at [447, 301] on div "title add_circle image add_circle crop photo_size_select_large help keyboard Gi…" at bounding box center [324, 151] width 537 height 325
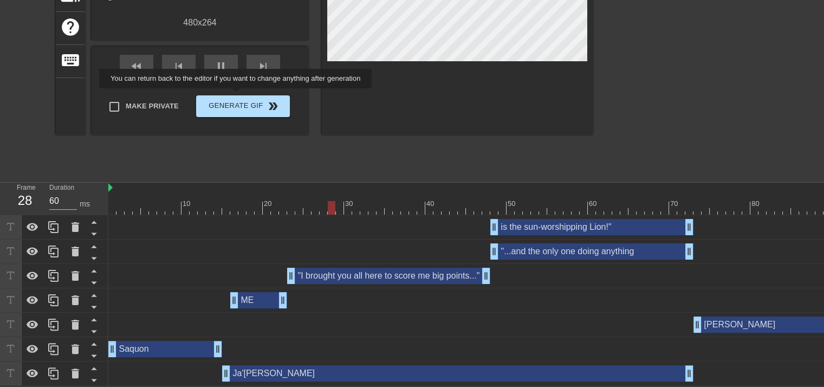
type input "70"
click at [237, 100] on span "Generate Gif double_arrow" at bounding box center [242, 106] width 85 height 13
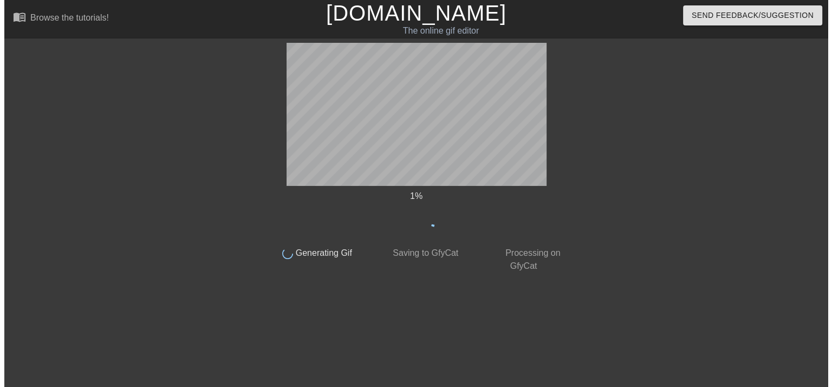
scroll to position [0, 0]
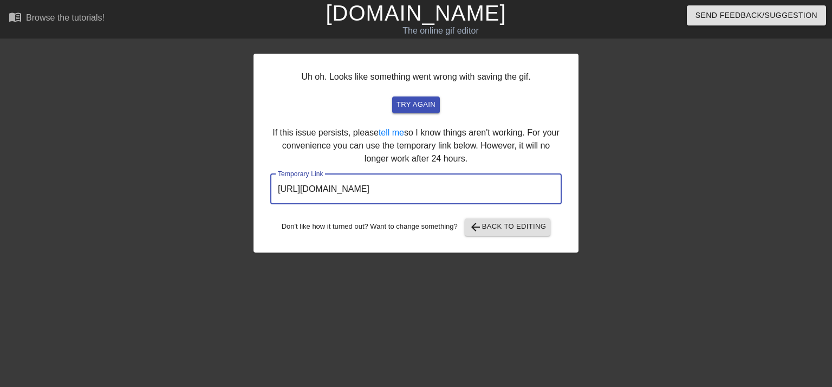
click at [421, 184] on input "https://www.gifntext.com/temp_generations/5OzektV2.gif" at bounding box center [415, 189] width 291 height 30
